Goal: Information Seeking & Learning: Learn about a topic

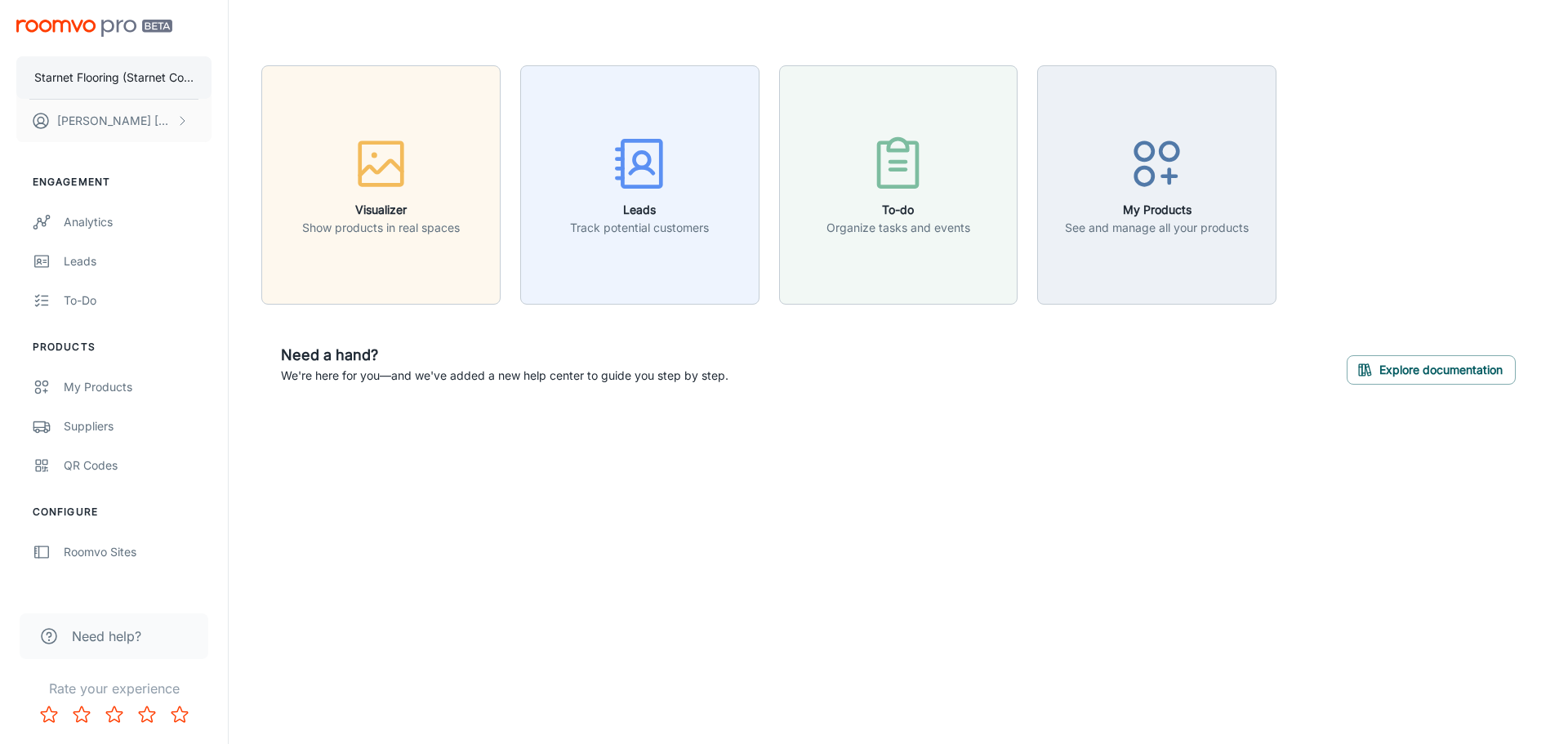
click at [122, 86] on button "Starnet Flooring (Starnet Commercial Flooring Inc)" at bounding box center [113, 78] width 195 height 42
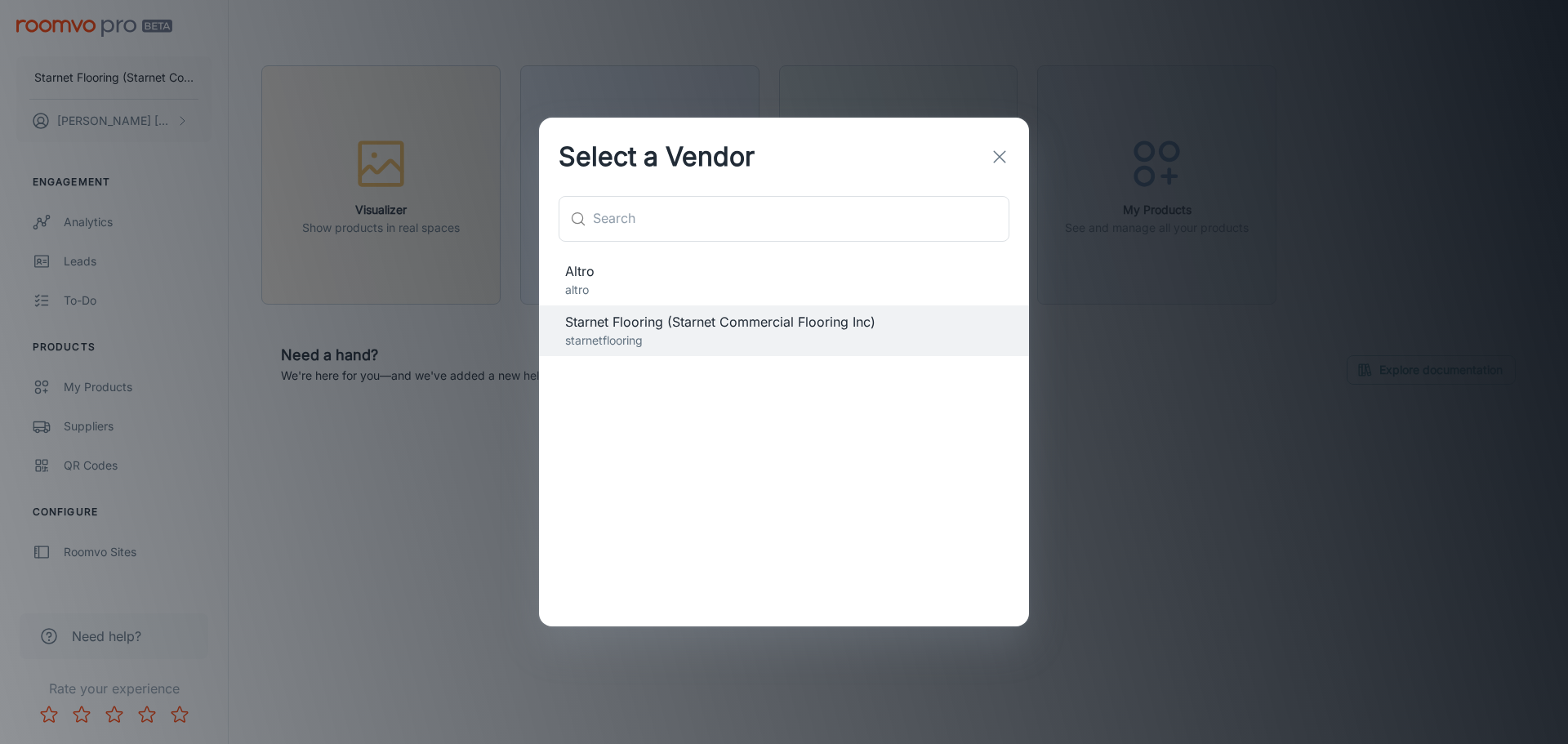
click at [1008, 159] on icon "button" at bounding box center [1000, 156] width 19 height 19
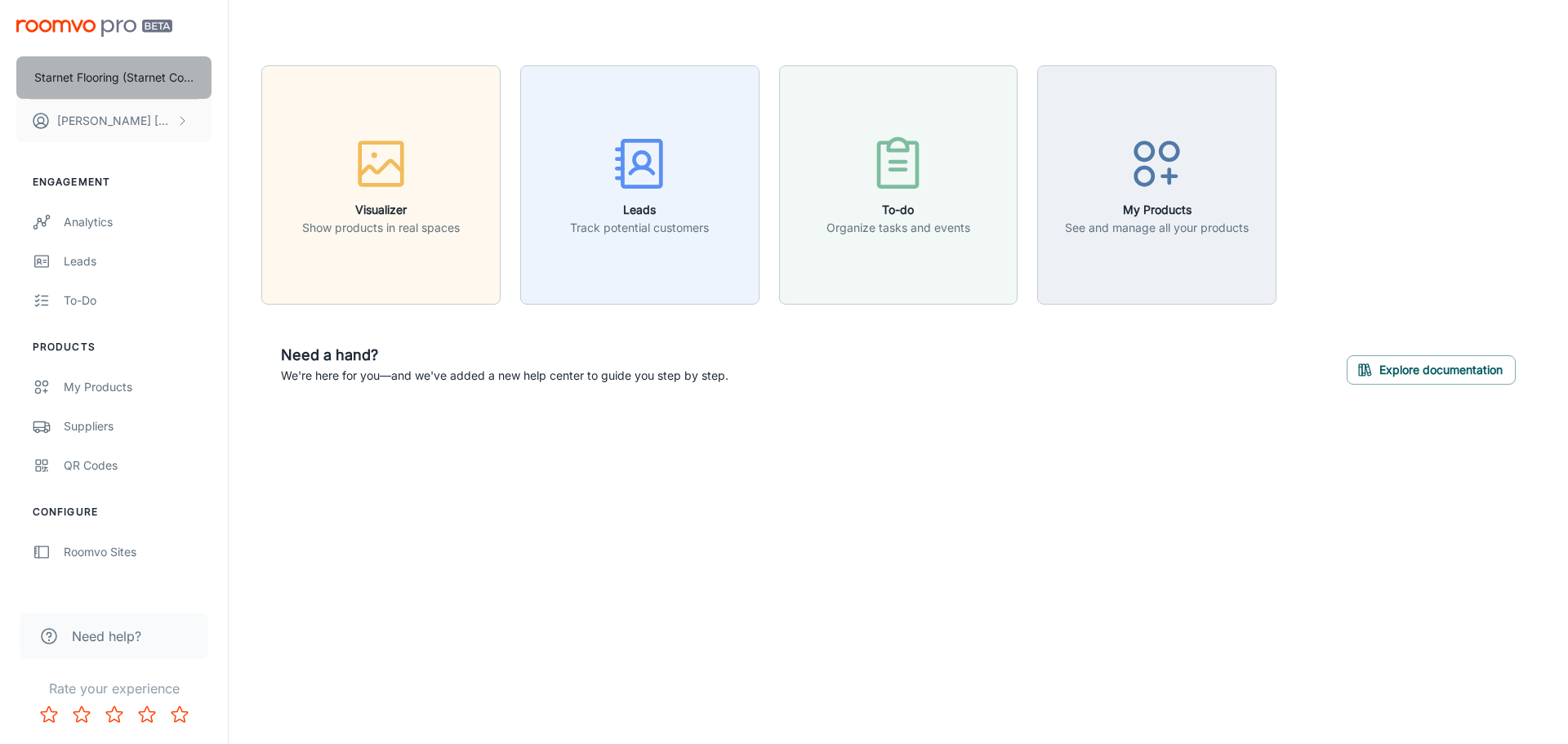
click at [118, 85] on p "Starnet Flooring (Starnet Commercial Flooring Inc)" at bounding box center [114, 77] width 159 height 18
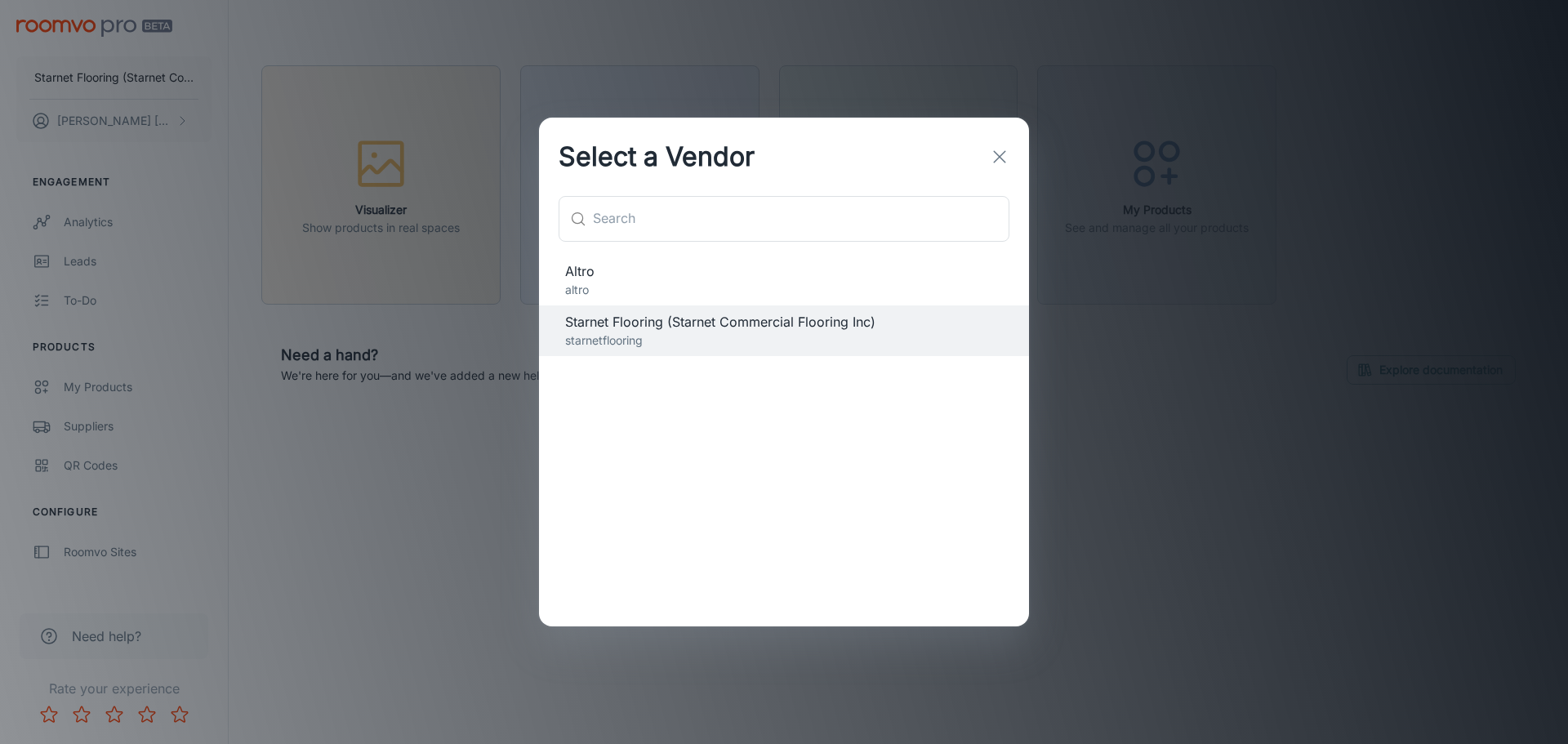
click at [150, 129] on div "Select a Vendor ​ ​ Altro altro Starnet Flooring (Starnet Commercial Flooring I…" at bounding box center [784, 372] width 1568 height 744
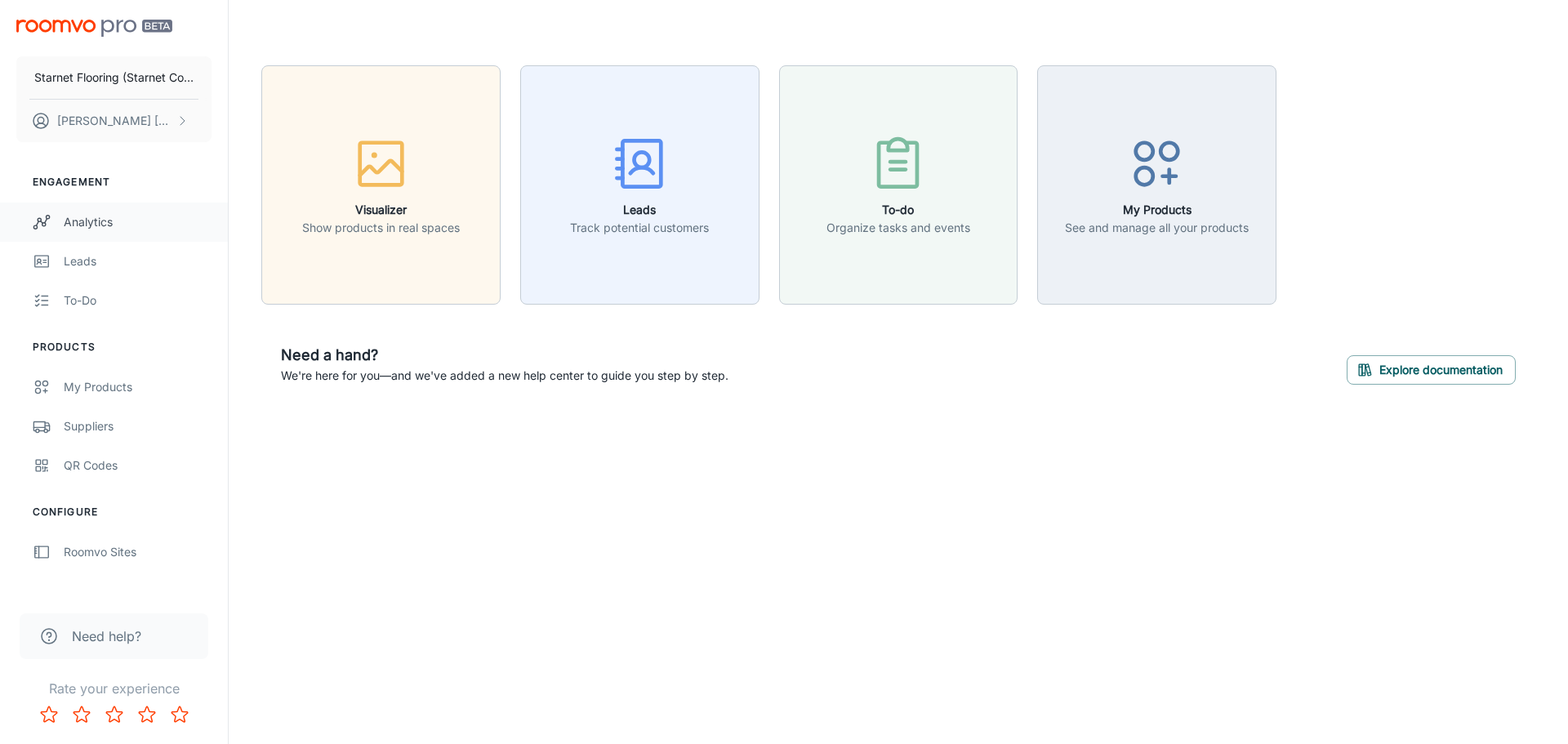
click at [97, 220] on div "Analytics" at bounding box center [137, 222] width 148 height 18
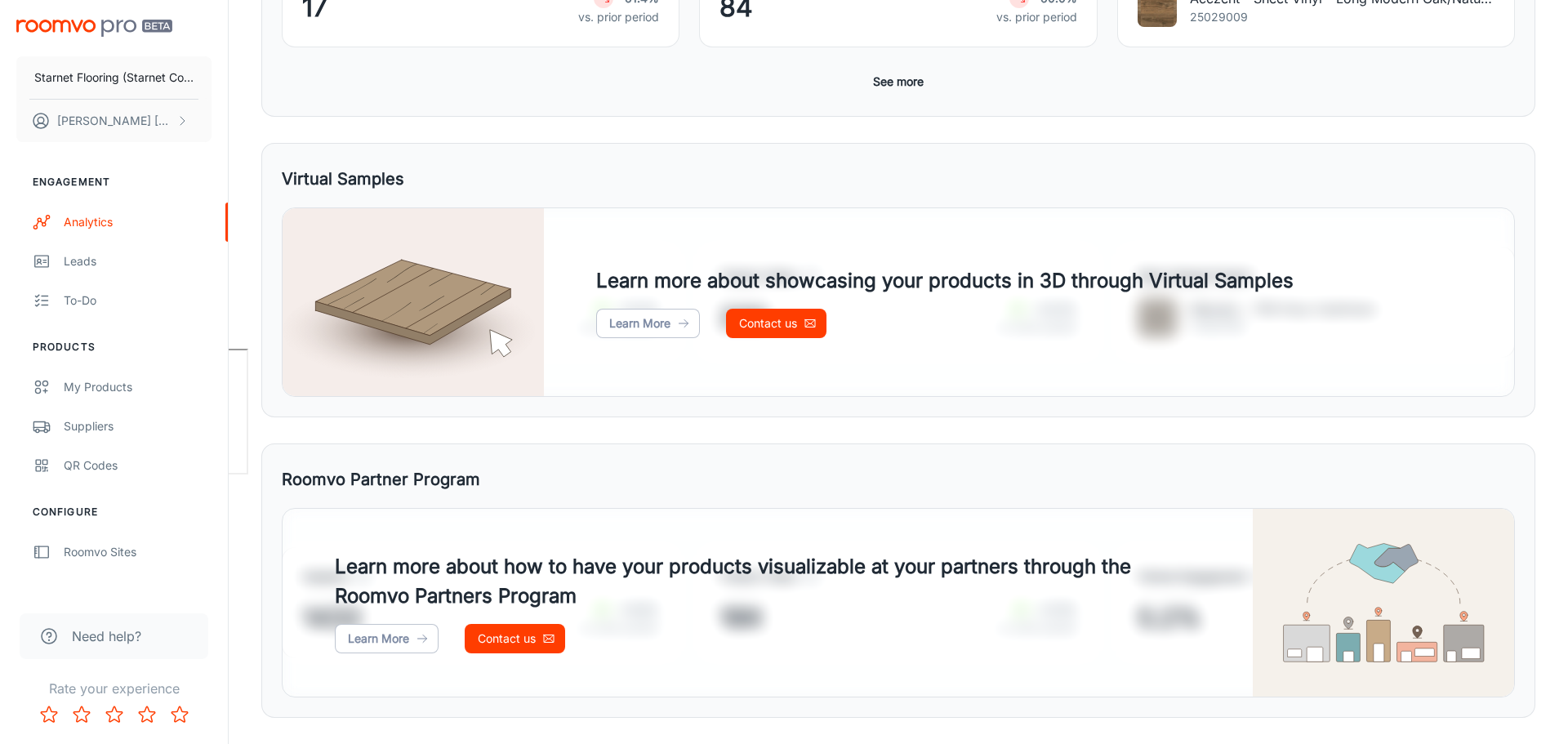
scroll to position [435, 0]
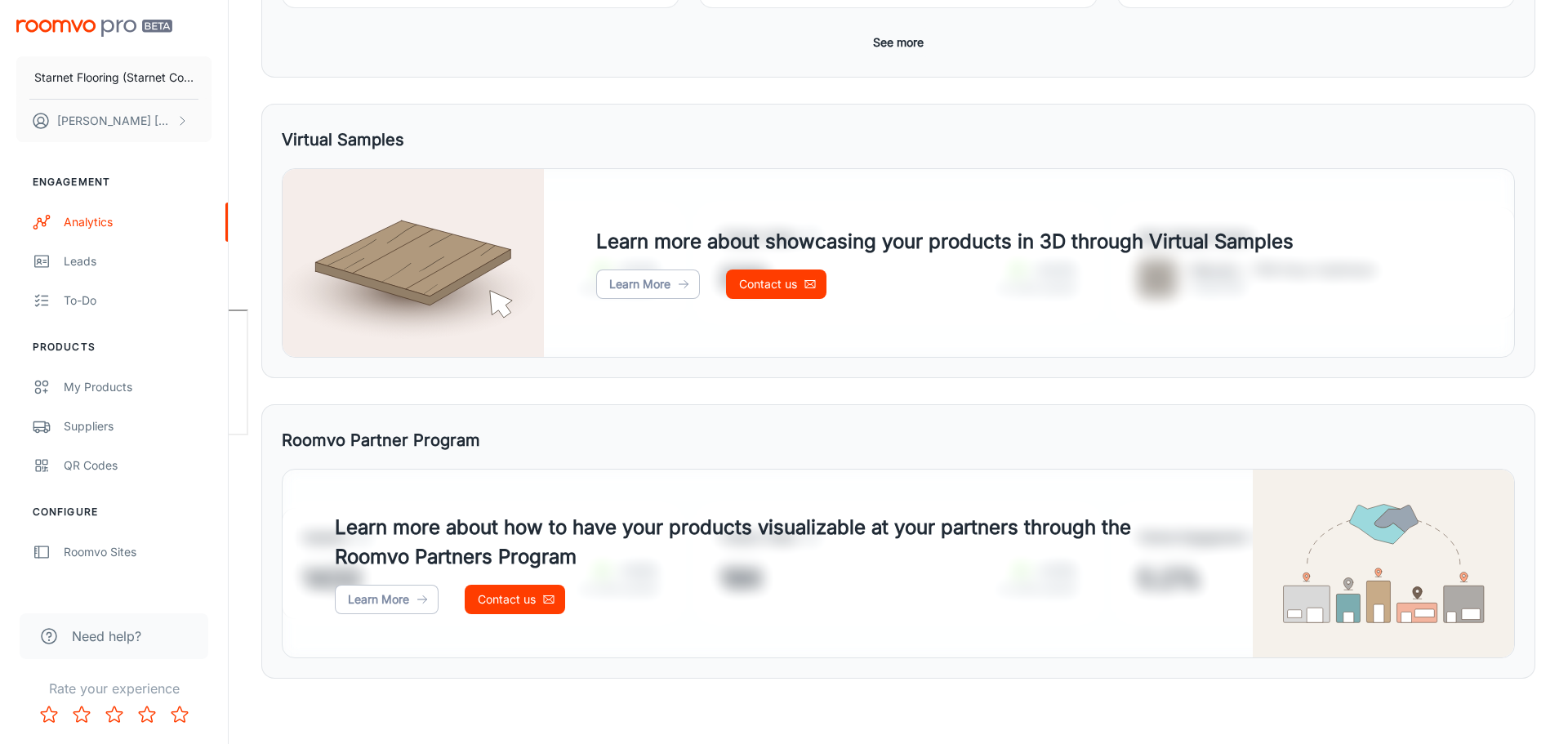
click at [906, 36] on button "See more" at bounding box center [899, 42] width 63 height 30
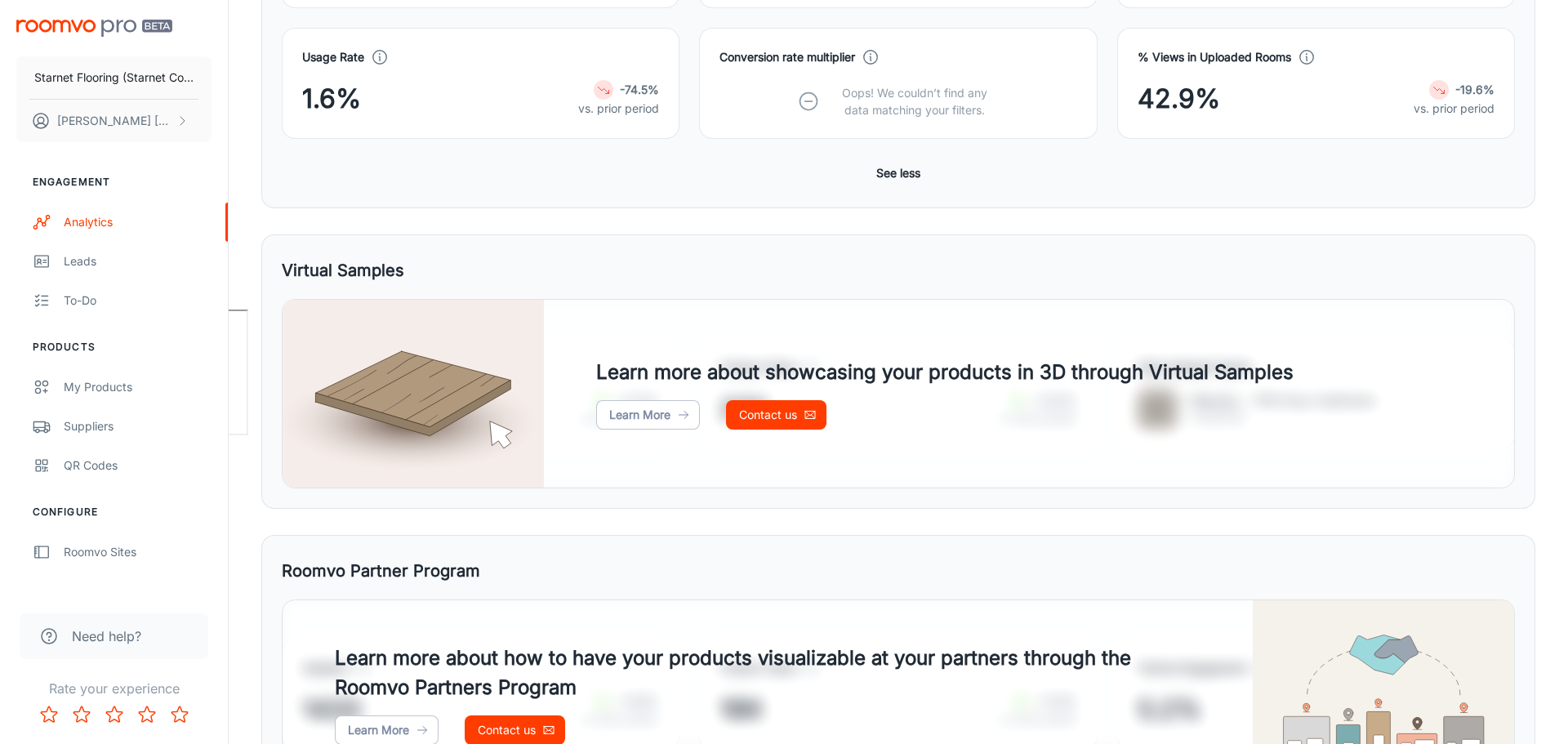
click at [902, 43] on div "Conversion rate multiplier Oops! We couldn’t find any data matching your filter…" at bounding box center [898, 84] width 398 height 111
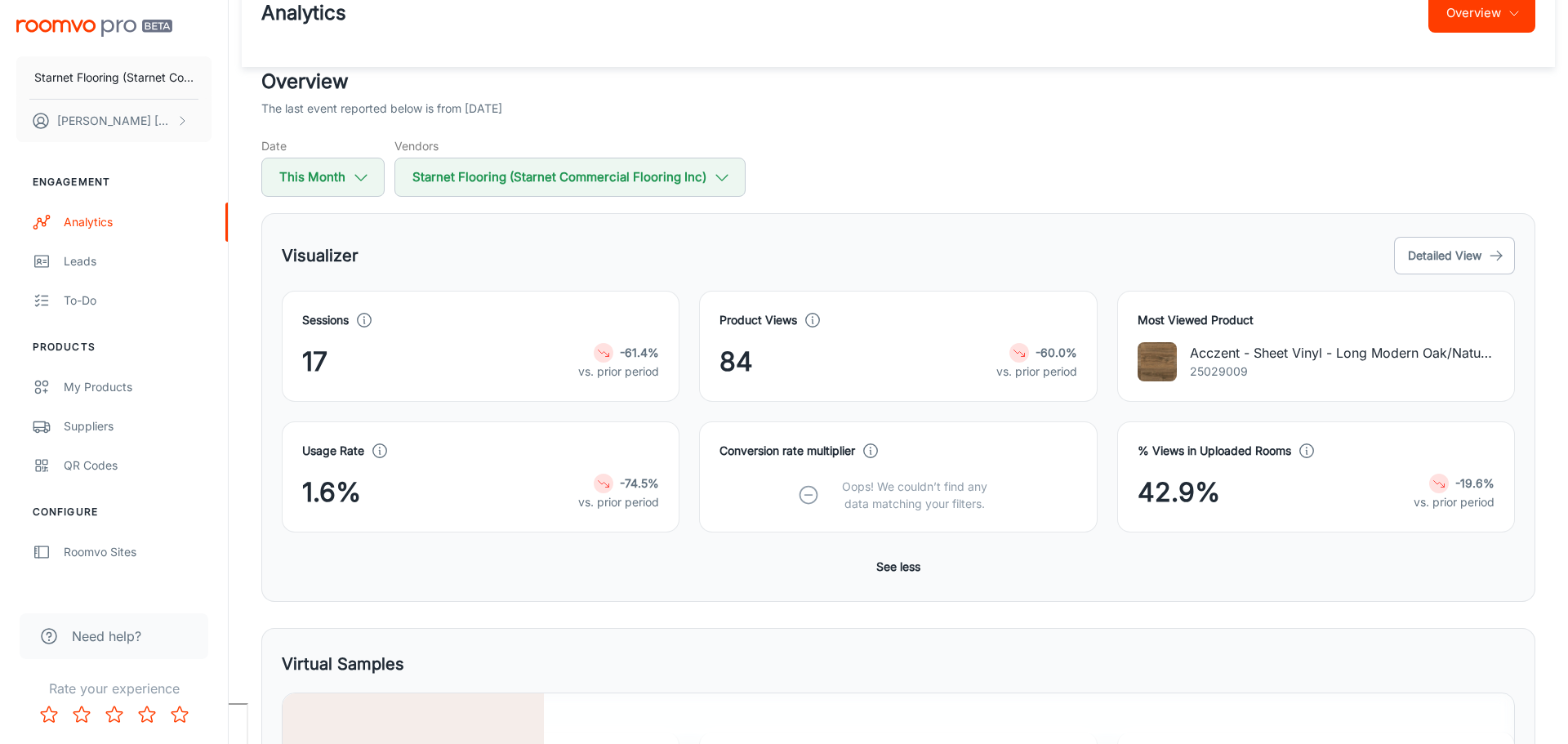
scroll to position [79, 0]
